Goal: Task Accomplishment & Management: Manage account settings

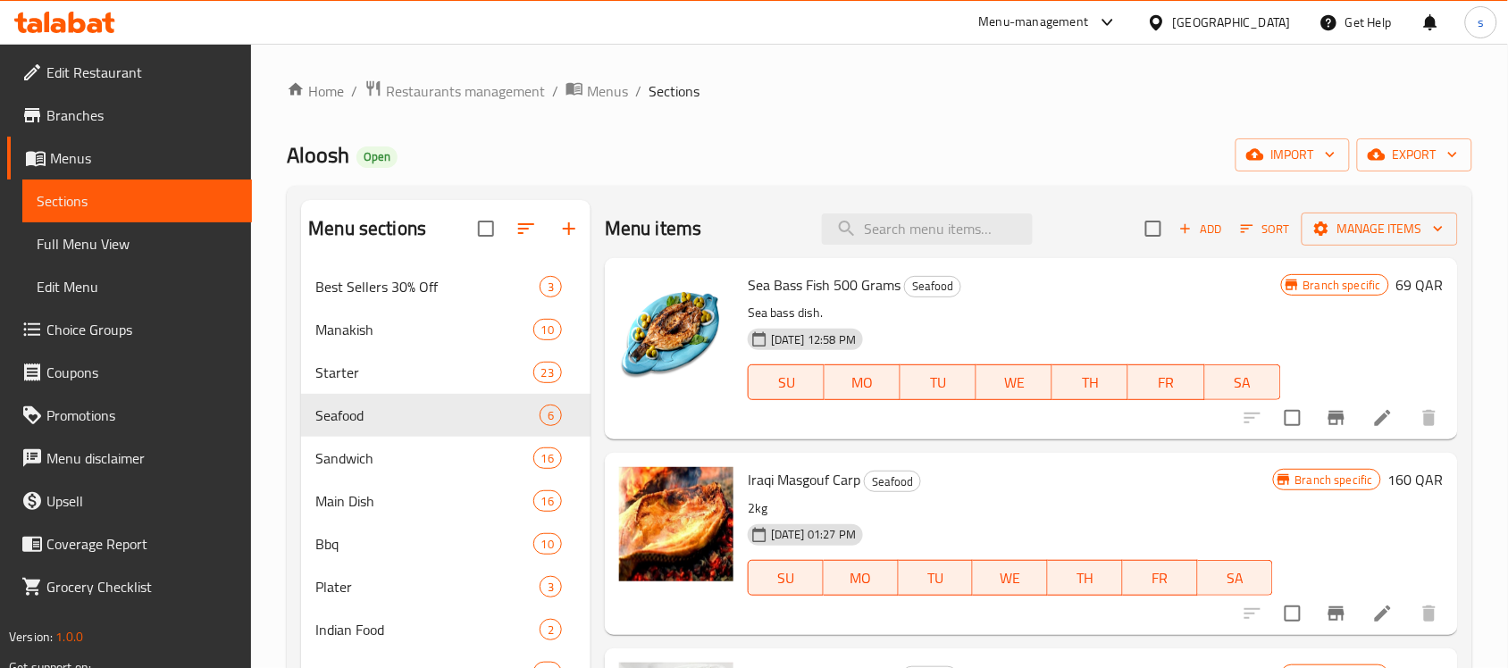
click at [1267, 29] on div "Qatar" at bounding box center [1232, 23] width 118 height 20
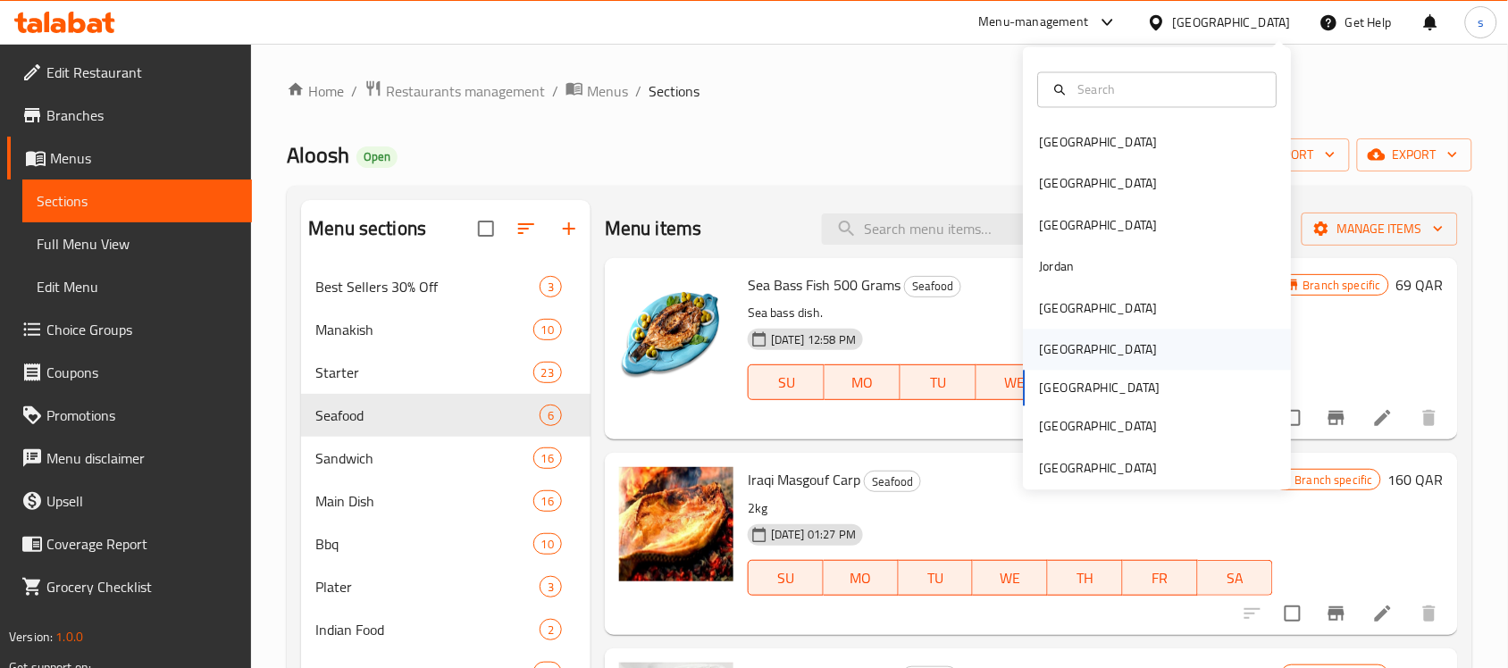
click at [1051, 340] on div "[GEOGRAPHIC_DATA]" at bounding box center [1099, 350] width 118 height 20
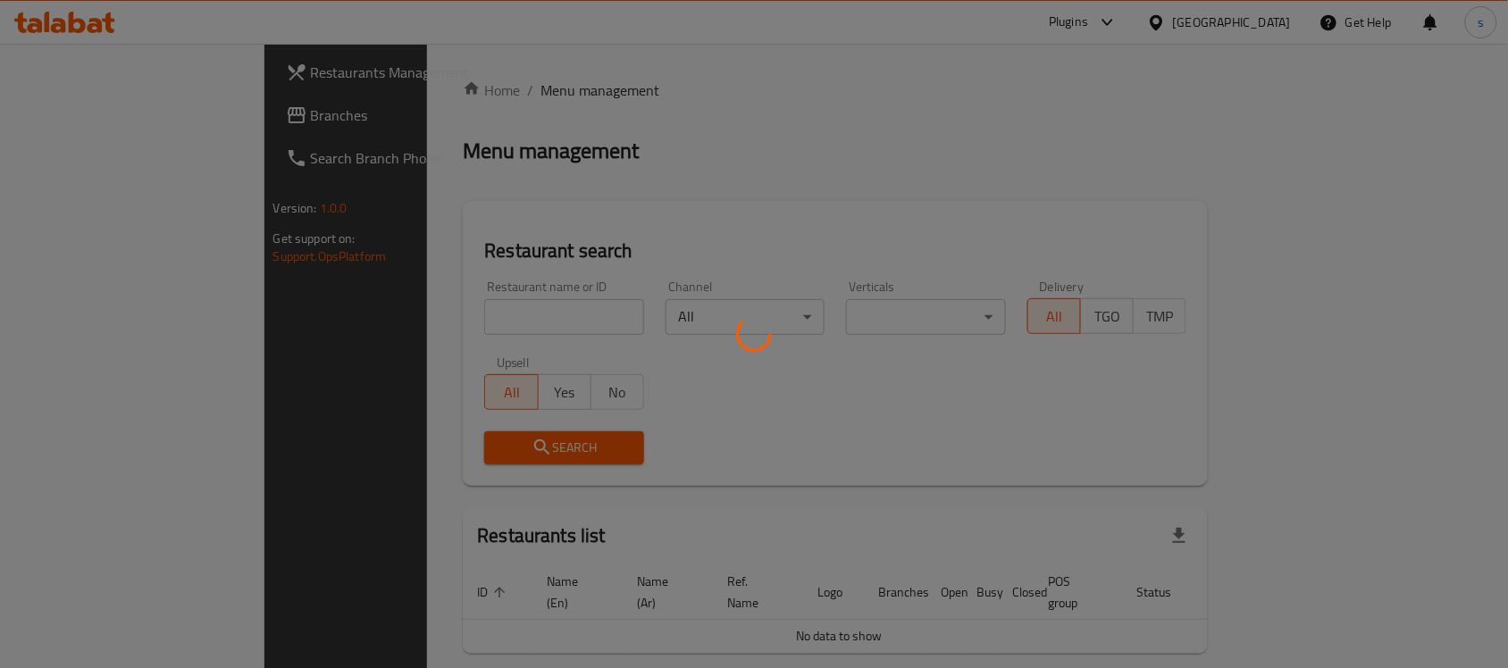
click at [105, 117] on div at bounding box center [754, 334] width 1508 height 668
click at [104, 117] on div at bounding box center [754, 334] width 1508 height 668
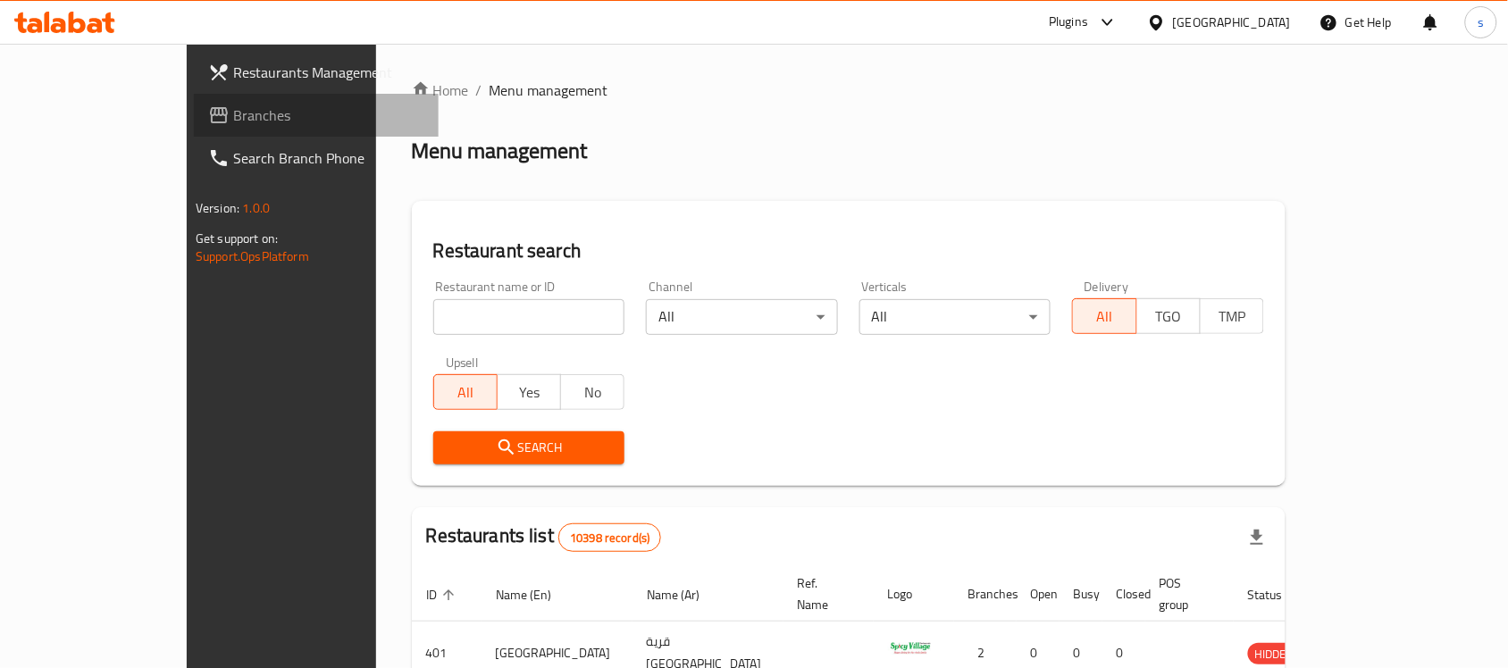
click at [233, 117] on span "Branches" at bounding box center [328, 115] width 191 height 21
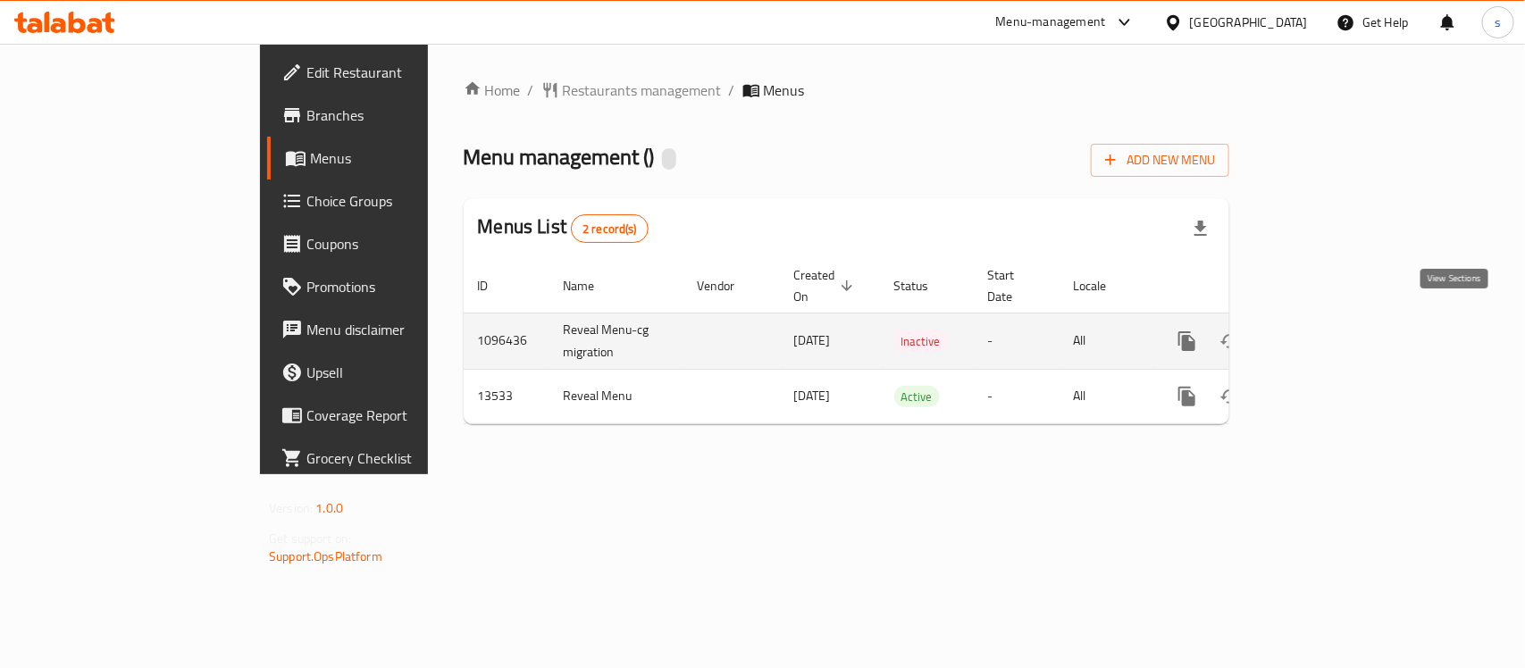
click at [1327, 331] on icon "enhanced table" at bounding box center [1315, 341] width 21 height 21
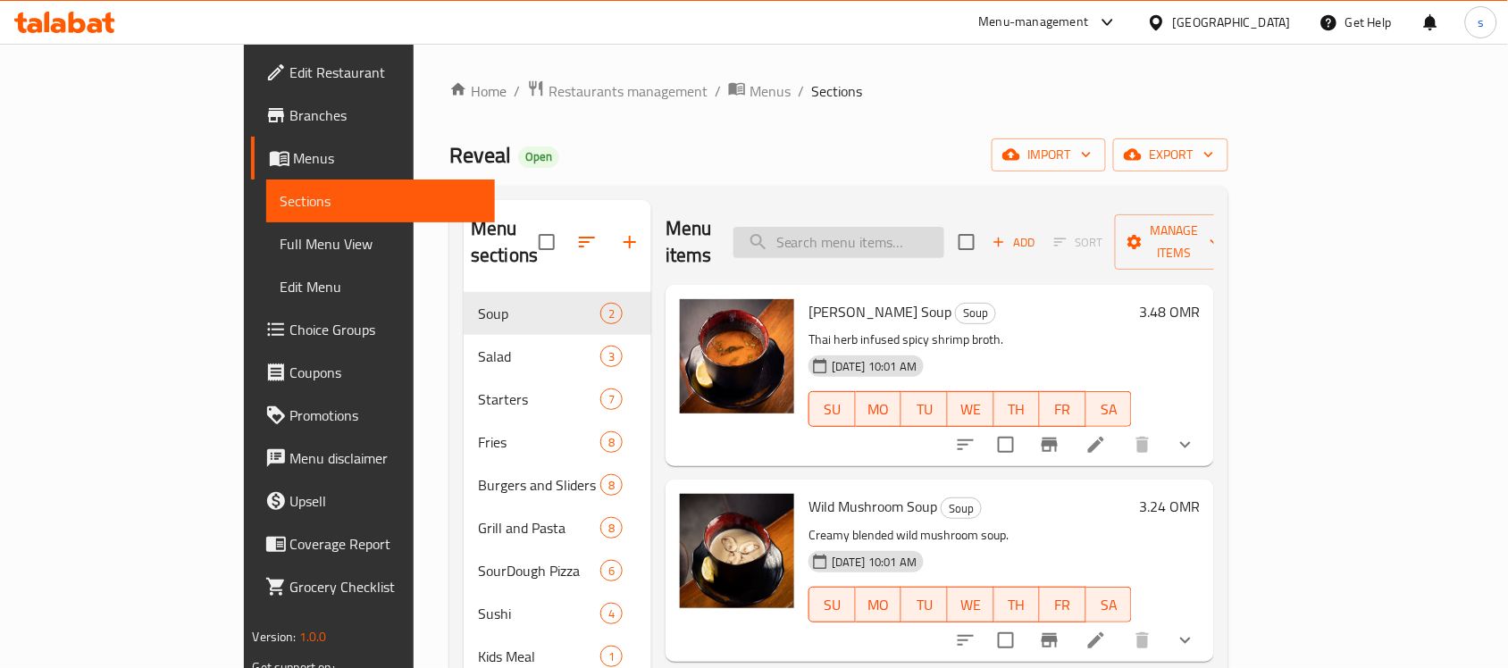
click at [917, 232] on input "search" at bounding box center [839, 242] width 211 height 31
paste input "[PERSON_NAME] Pasta"
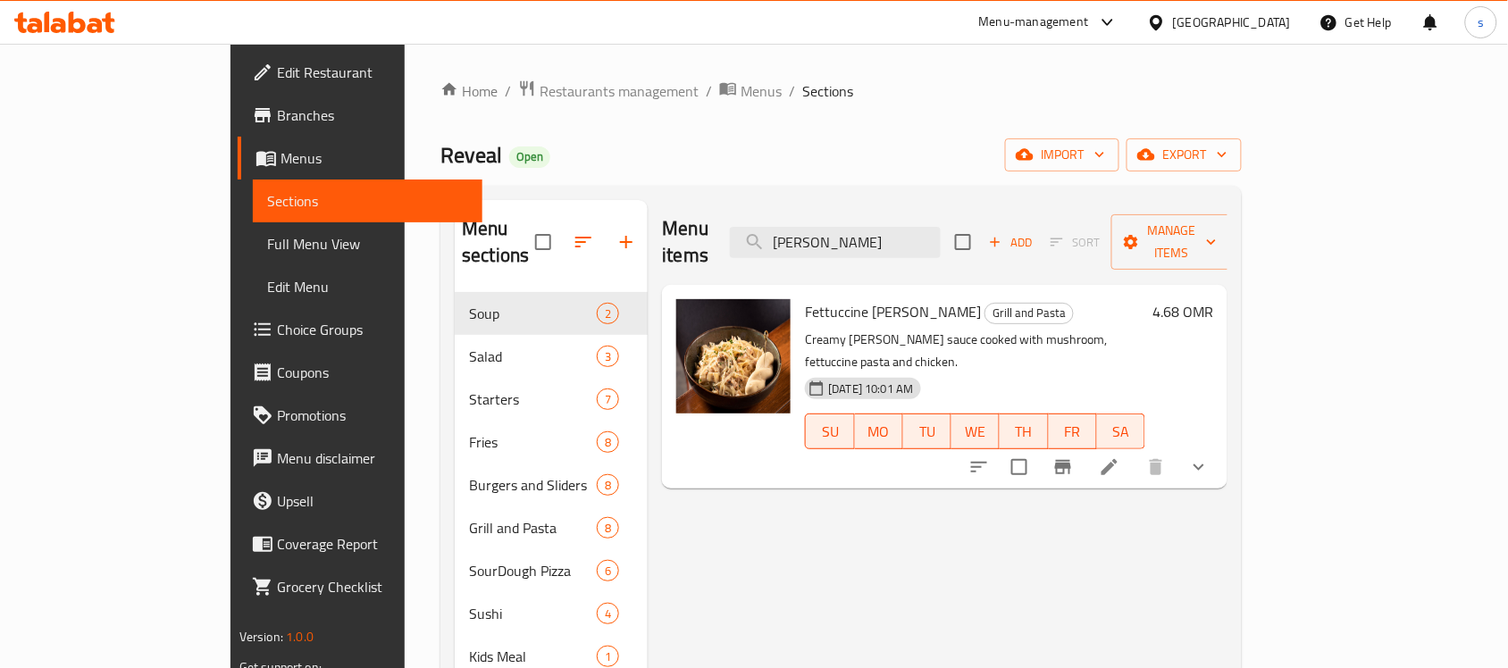
drag, startPoint x: 910, startPoint y: 232, endPoint x: 773, endPoint y: 232, distance: 136.7
click at [773, 232] on div "Menu items [PERSON_NAME] Add Sort Manage items" at bounding box center [945, 242] width 566 height 85
paste input "Penne Pasta"
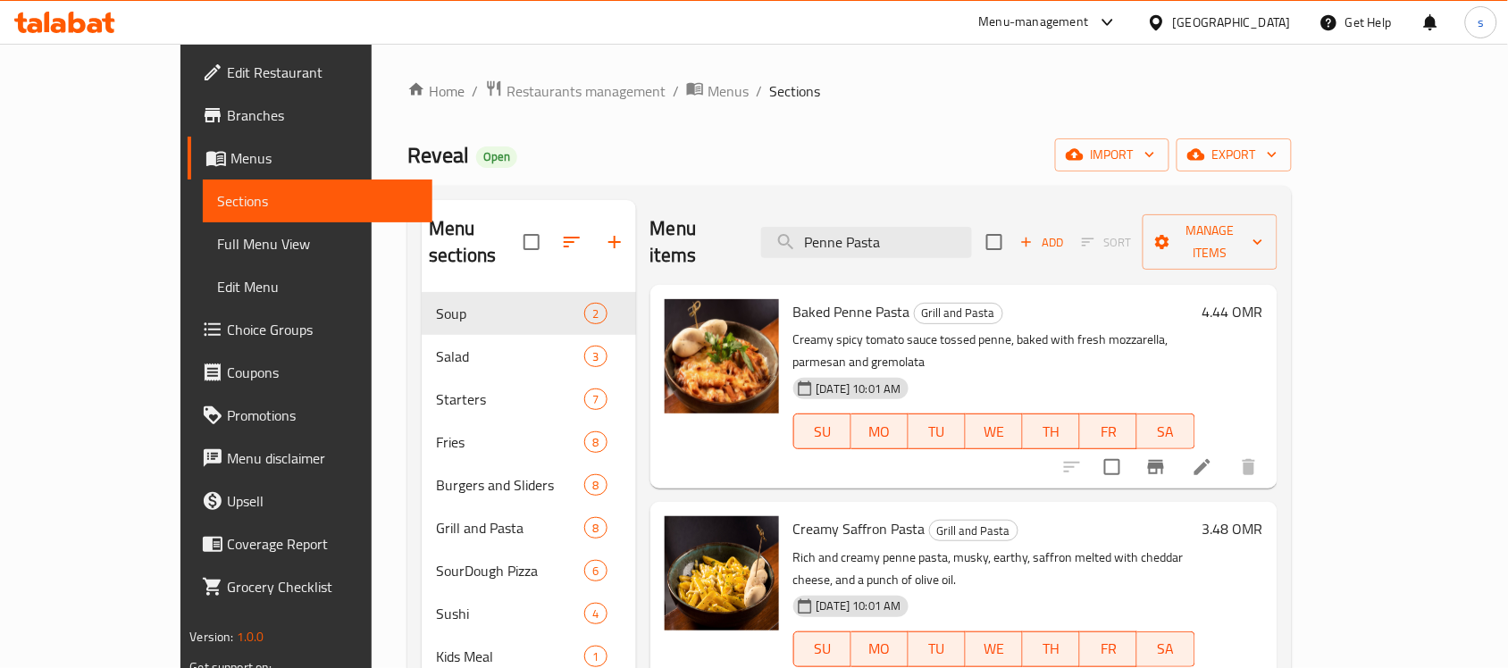
type input "Penne Pasta"
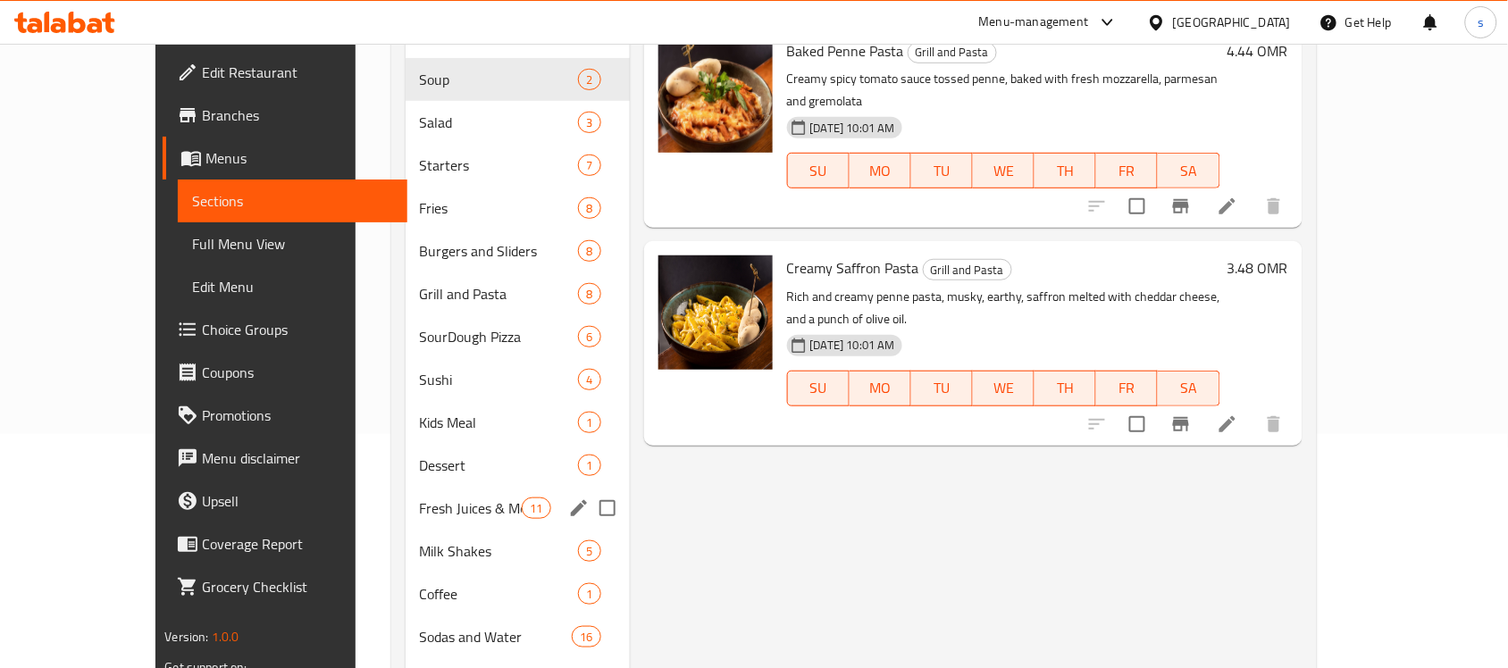
scroll to position [185, 0]
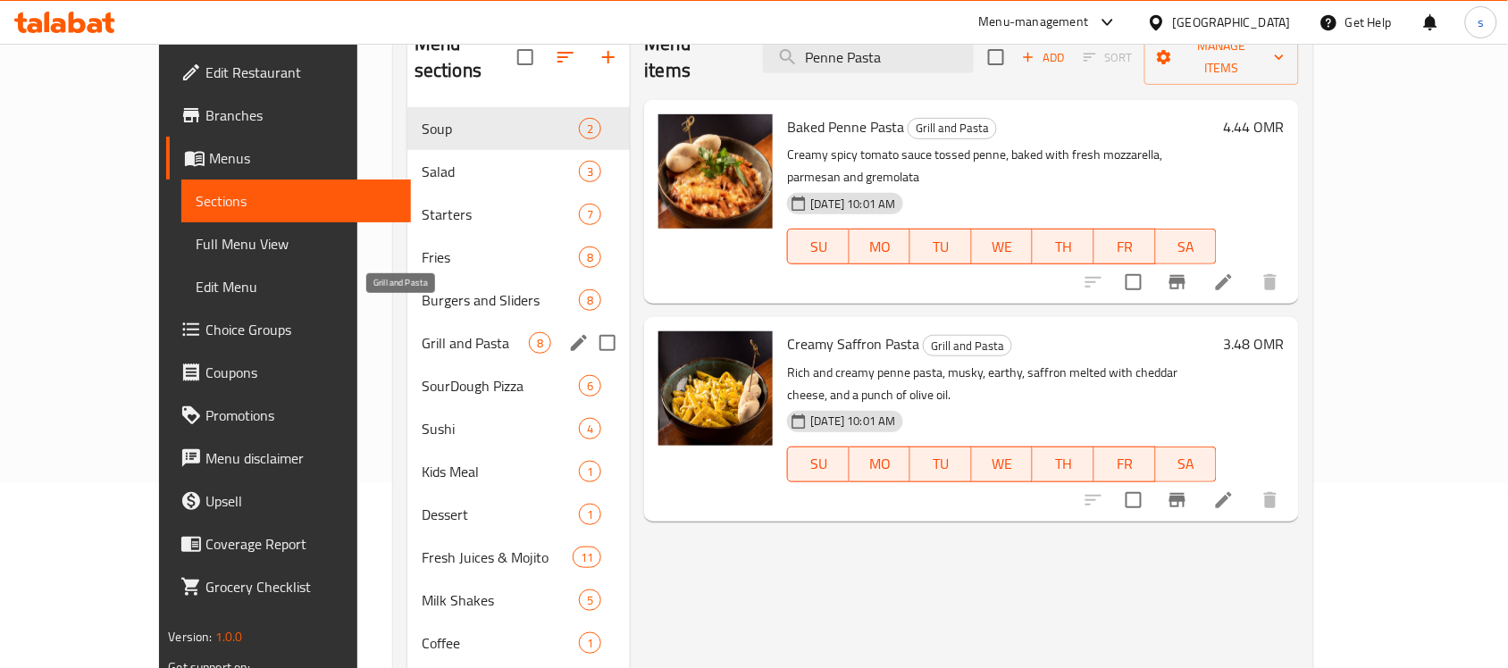
click at [422, 332] on span "Grill and Pasta" at bounding box center [475, 342] width 107 height 21
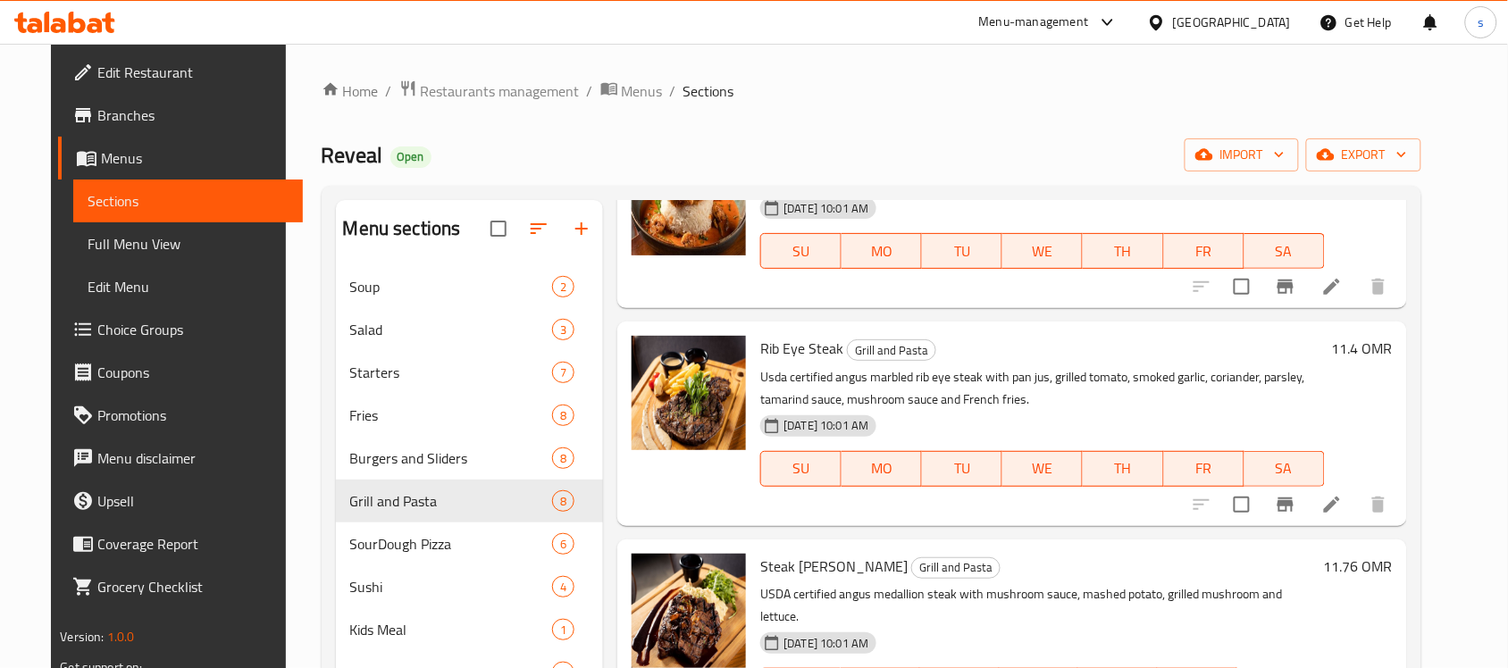
click at [58, 128] on link "Branches" at bounding box center [180, 115] width 245 height 43
